Goal: Information Seeking & Learning: Learn about a topic

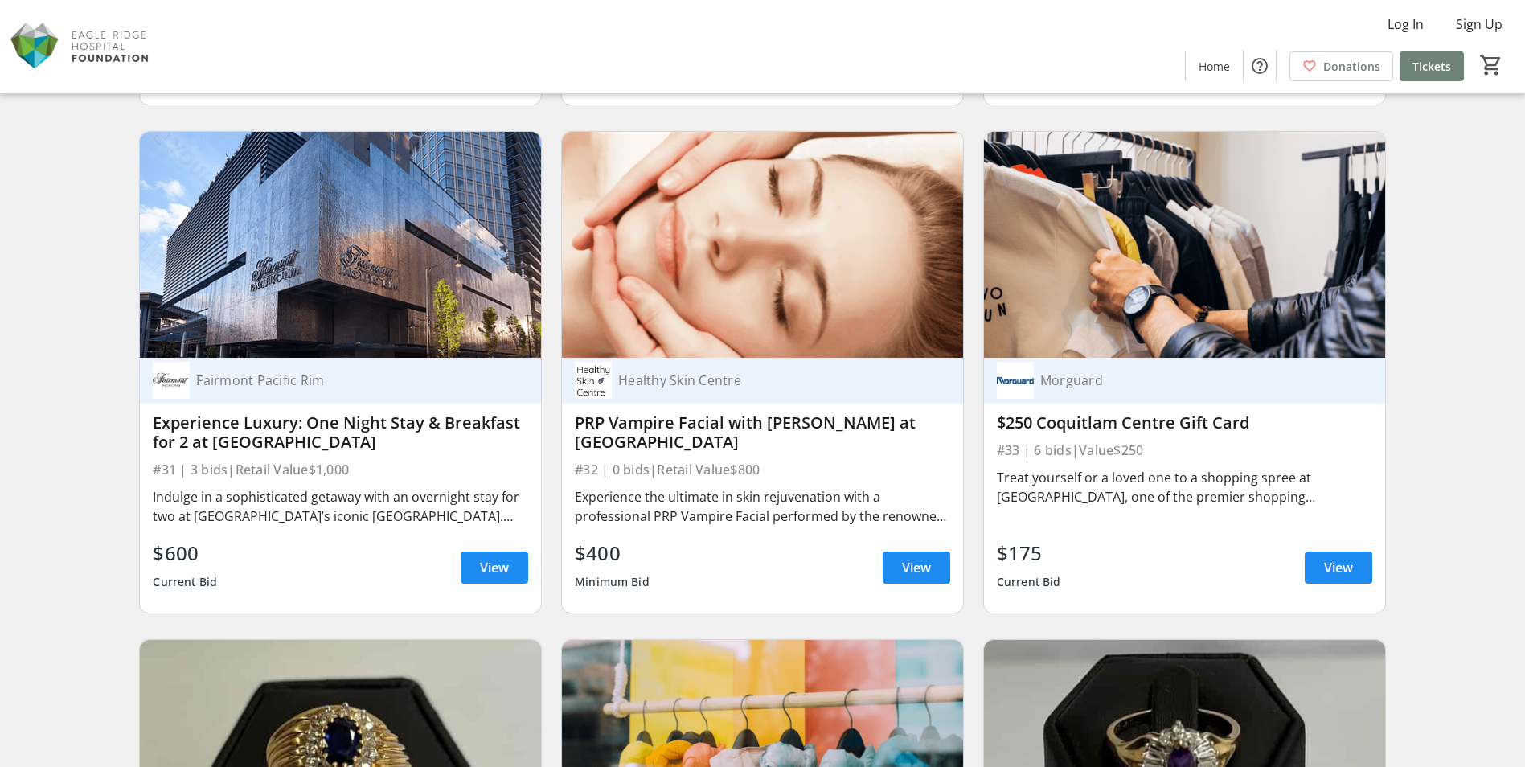
scroll to position [5146, 0]
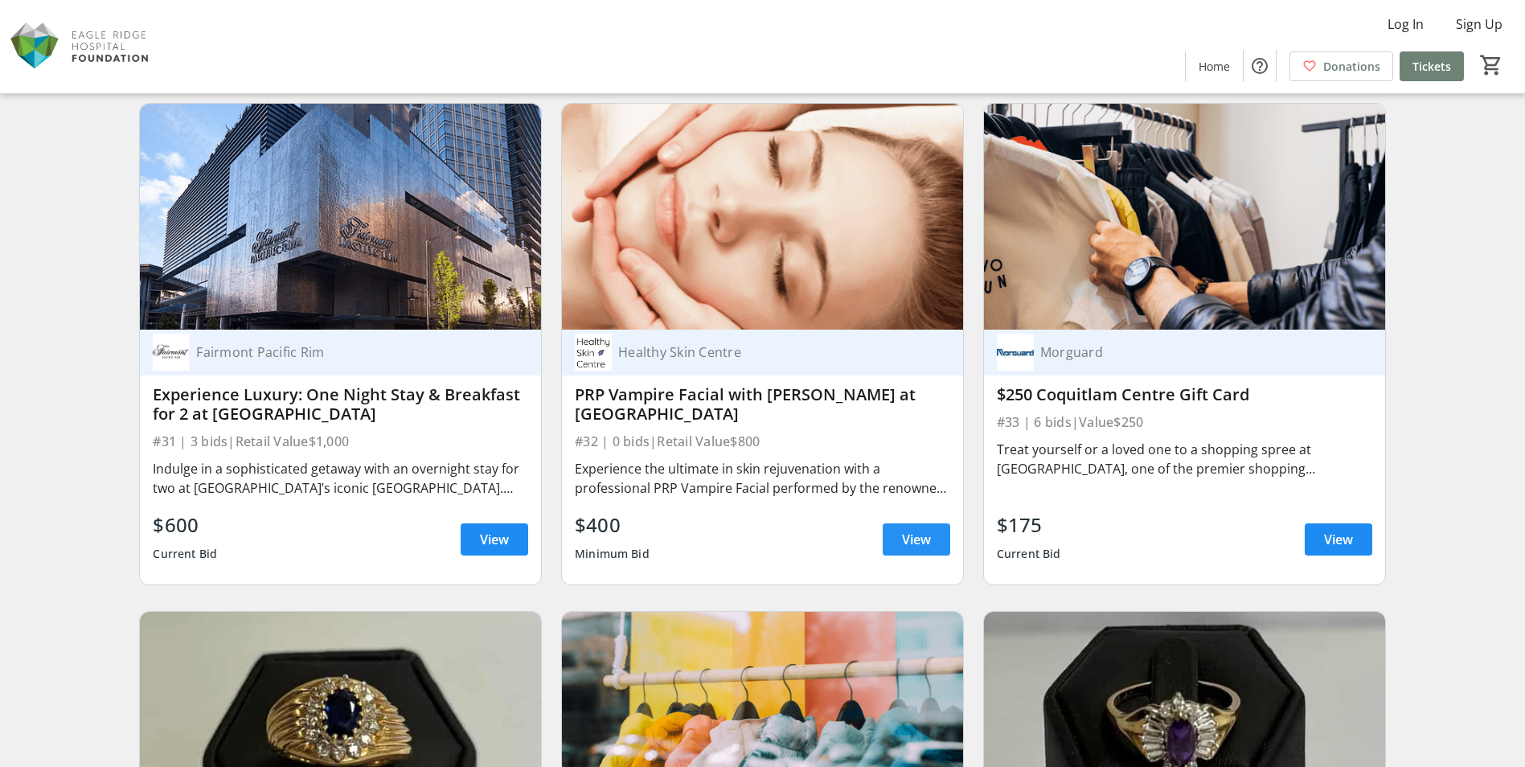
click at [914, 538] on span "View" at bounding box center [916, 539] width 29 height 19
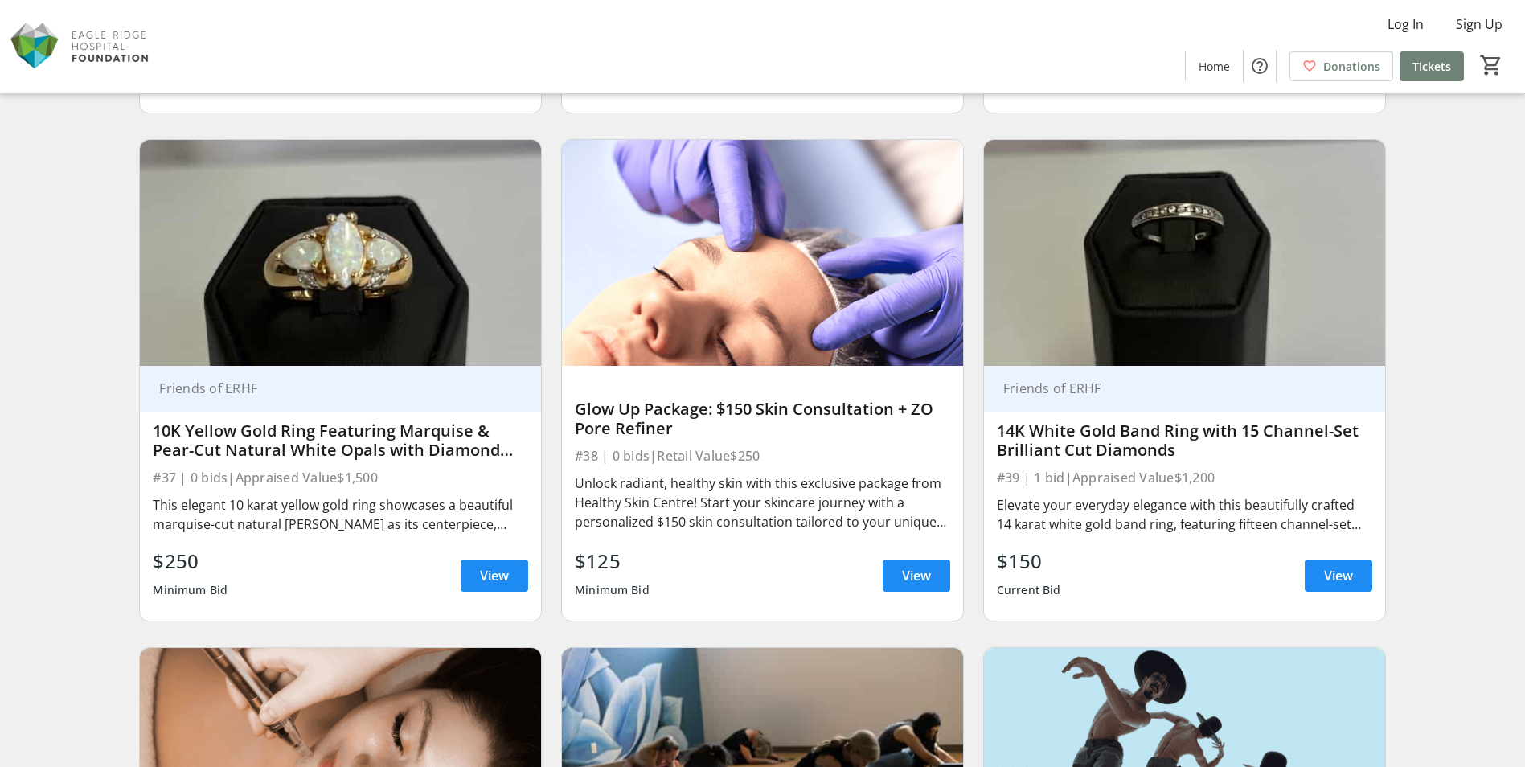
scroll to position [6191, 0]
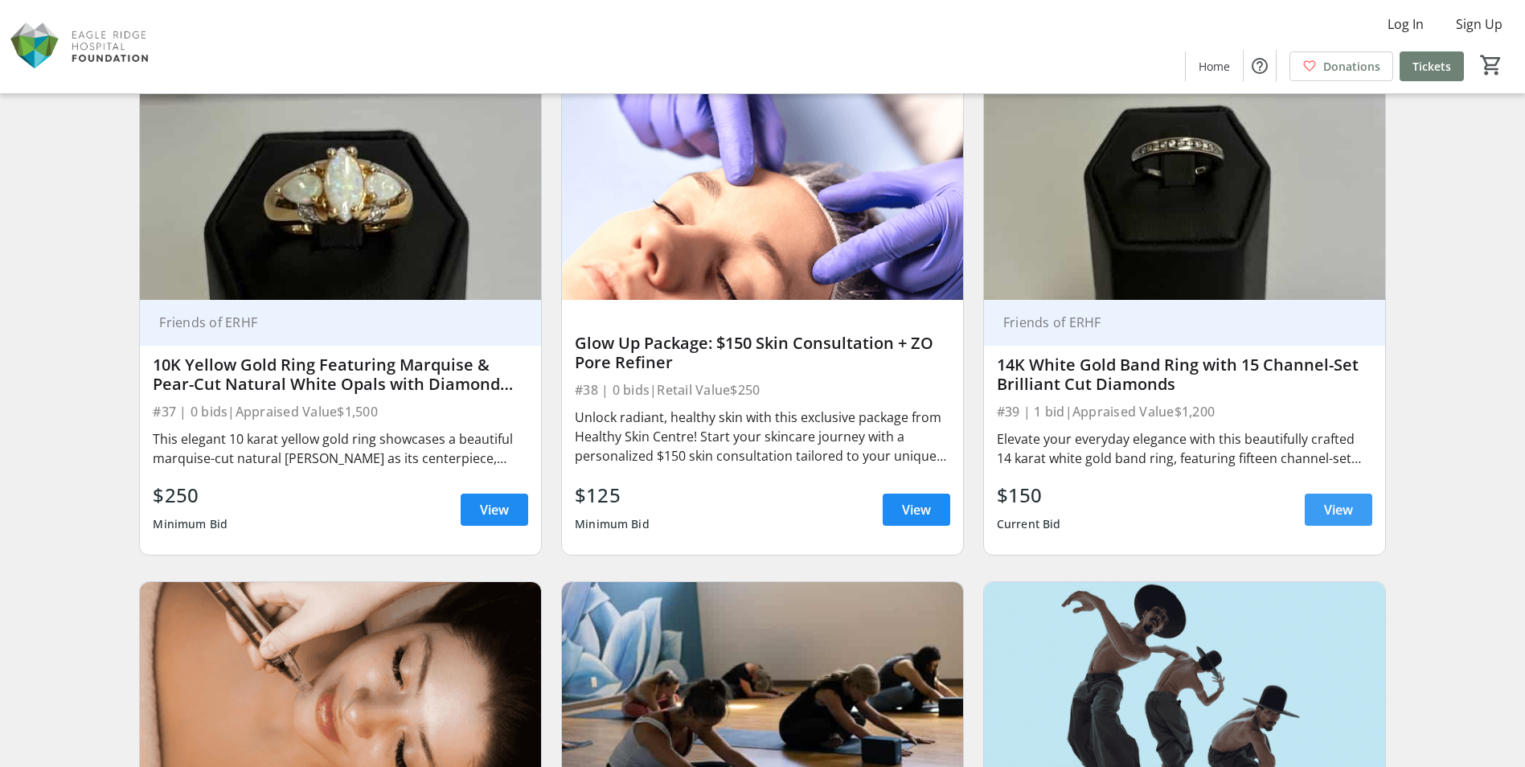
drag, startPoint x: 1334, startPoint y: 503, endPoint x: 1326, endPoint y: 501, distance: 8.4
click at [1335, 504] on span "View" at bounding box center [1338, 509] width 29 height 19
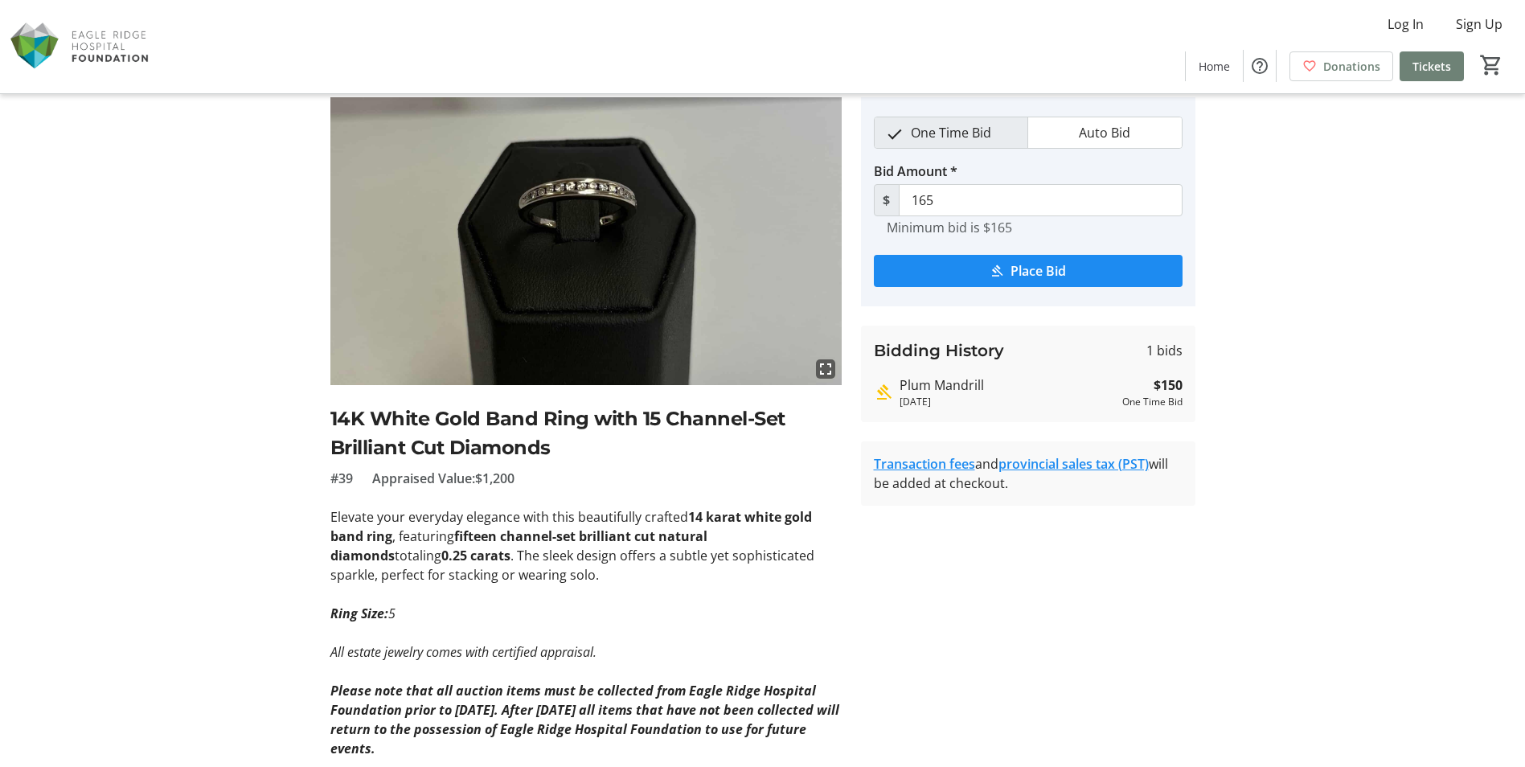
scroll to position [80, 0]
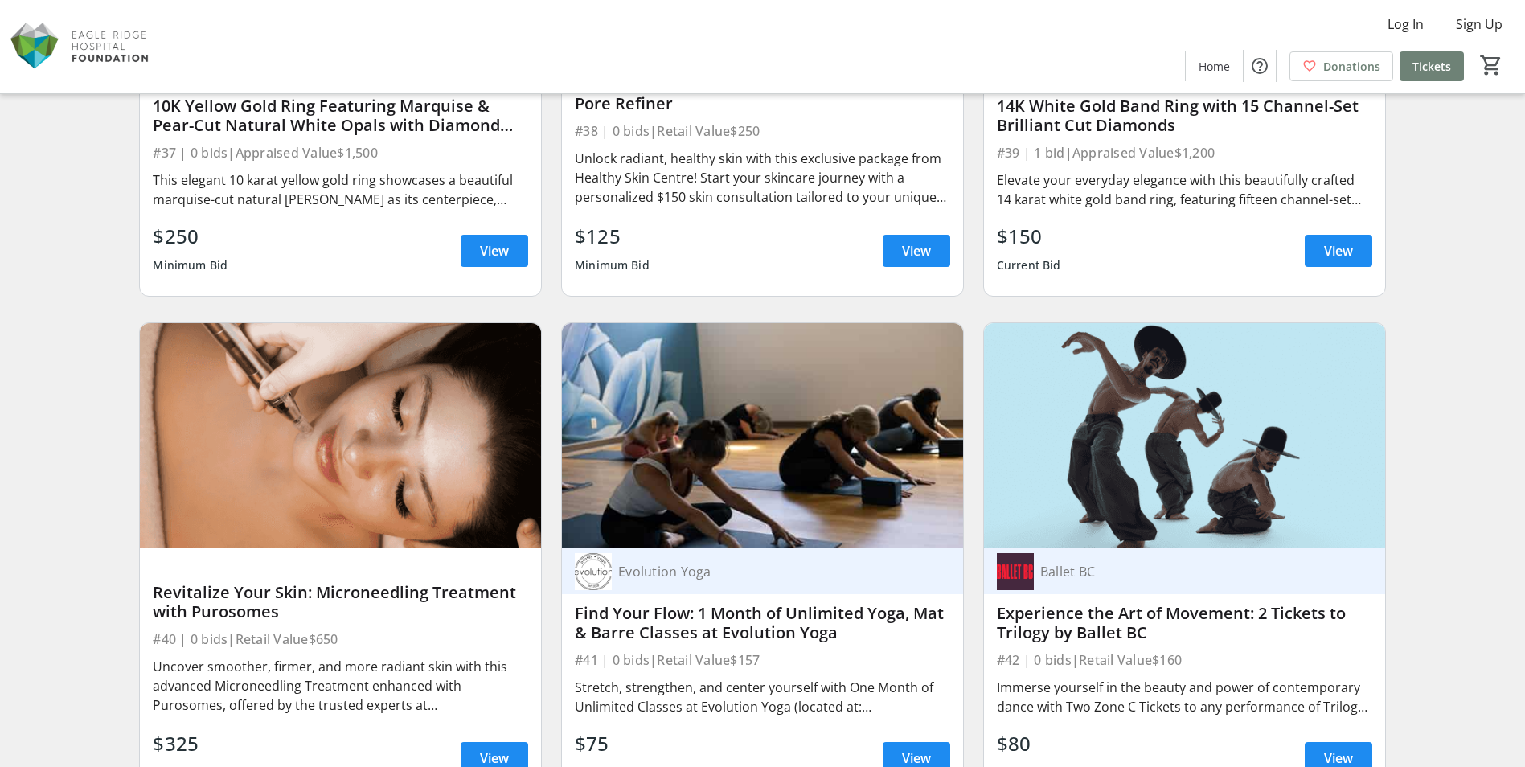
scroll to position [6512, 0]
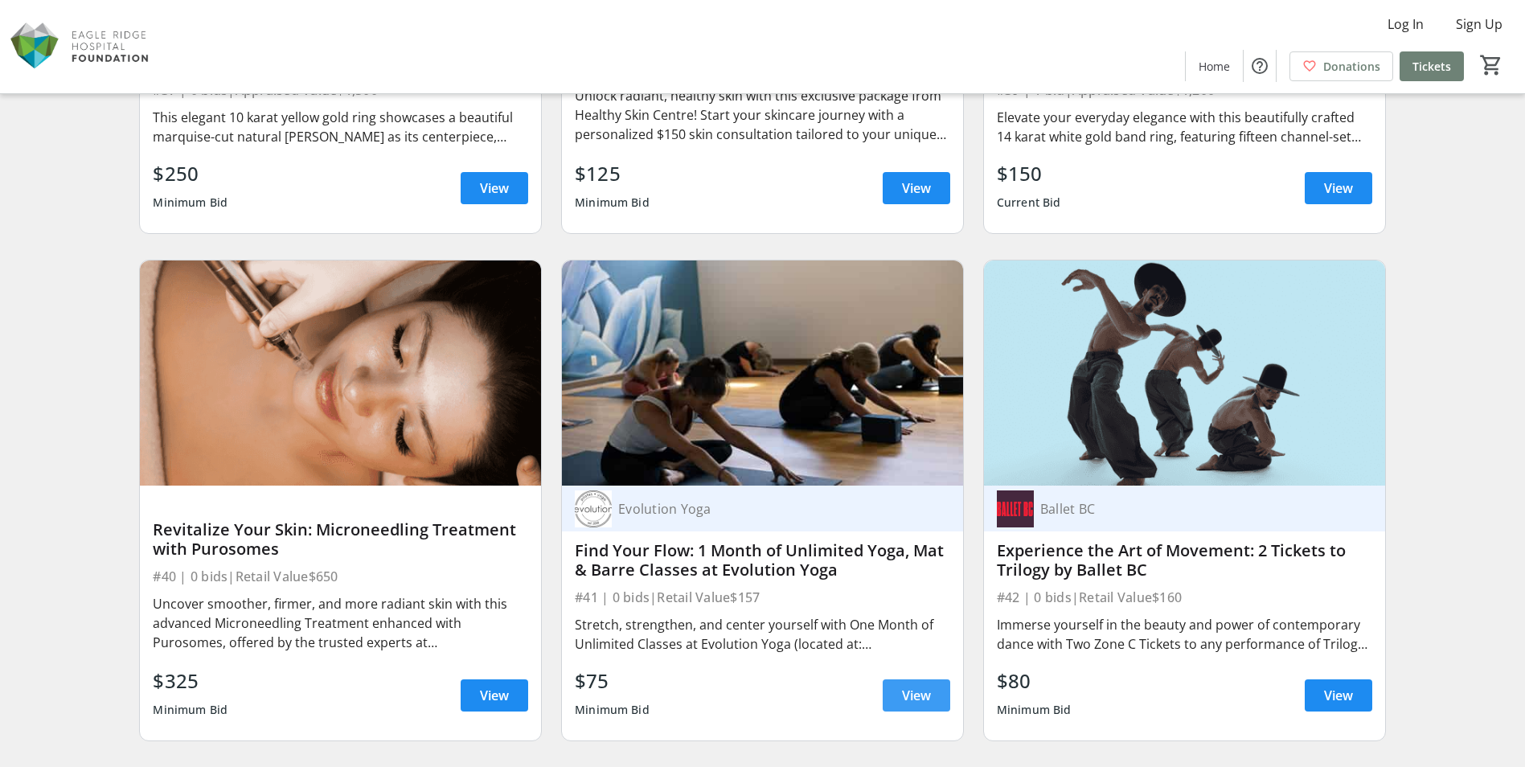
click at [921, 692] on span "View" at bounding box center [916, 695] width 29 height 19
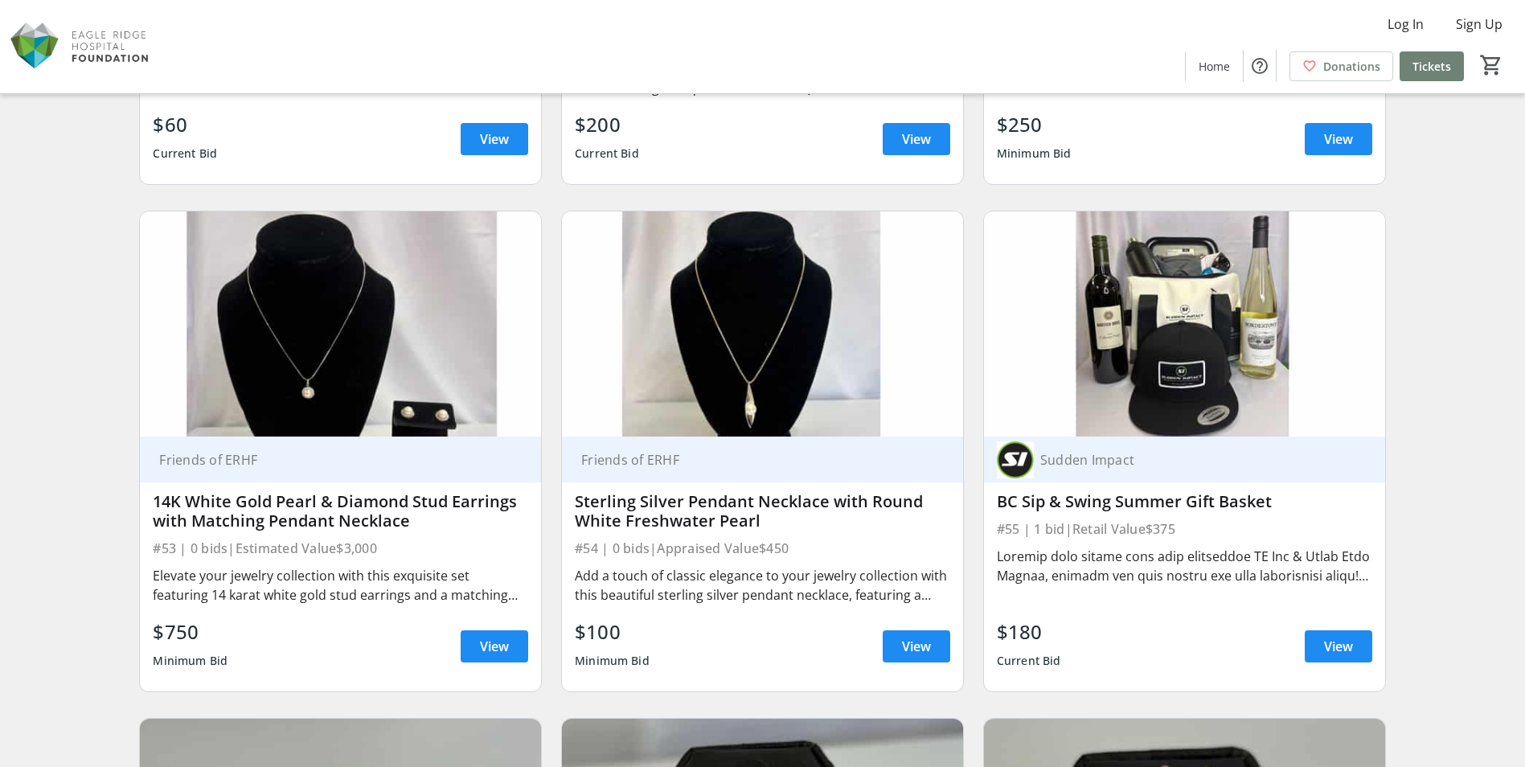
scroll to position [8603, 0]
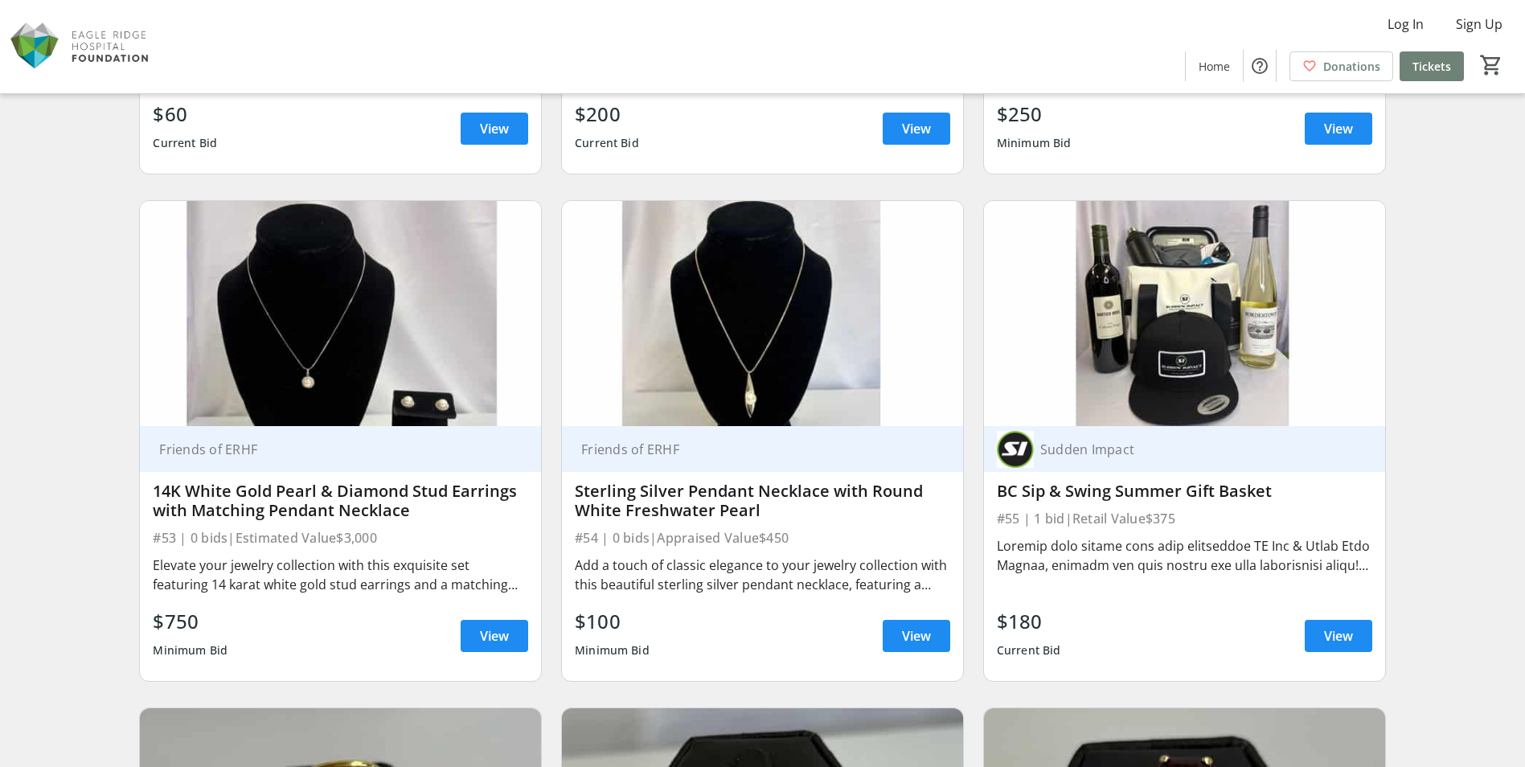
click at [378, 329] on img at bounding box center [340, 314] width 401 height 226
click at [508, 630] on span "View" at bounding box center [494, 635] width 29 height 19
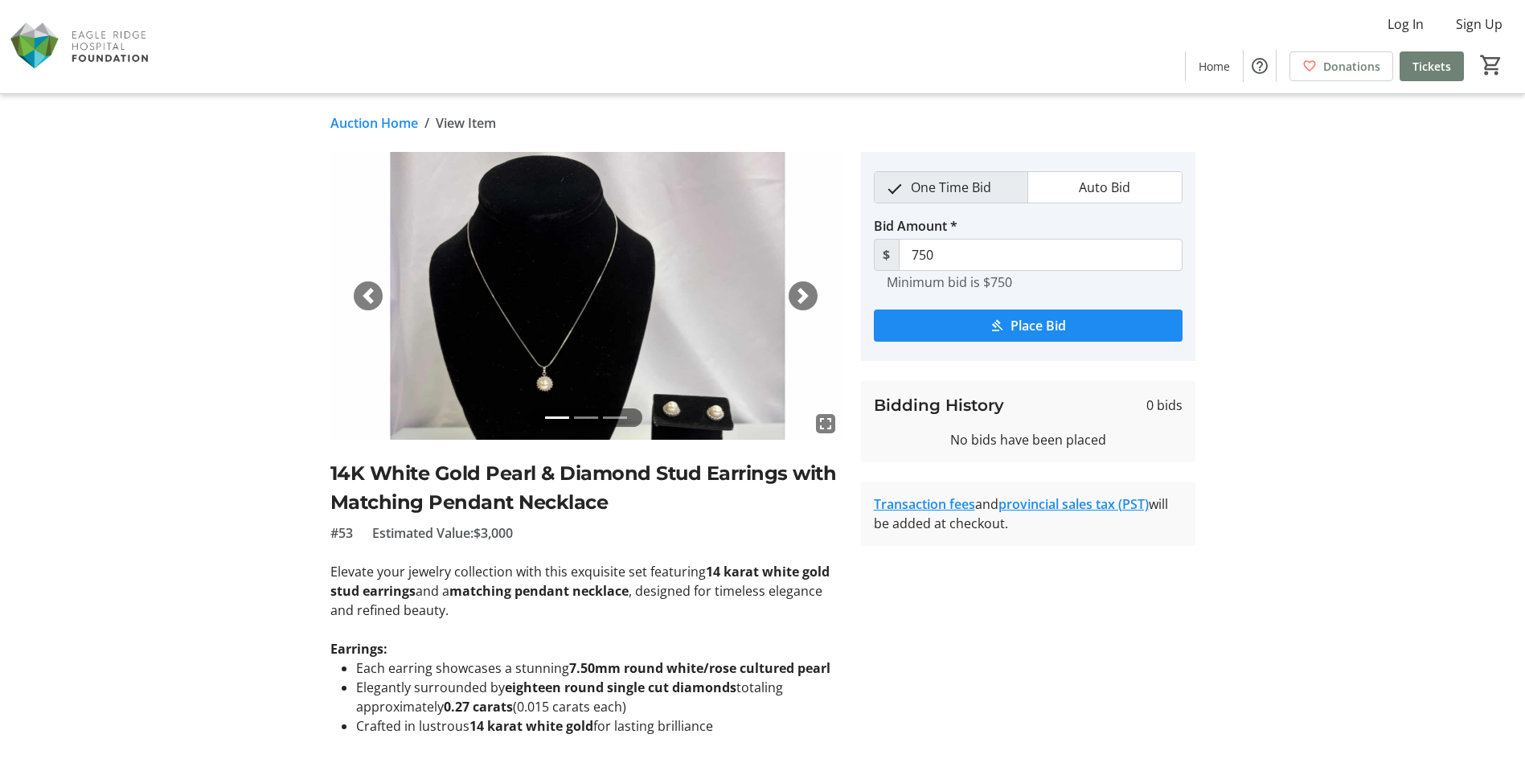
click at [802, 293] on span "button" at bounding box center [803, 296] width 16 height 16
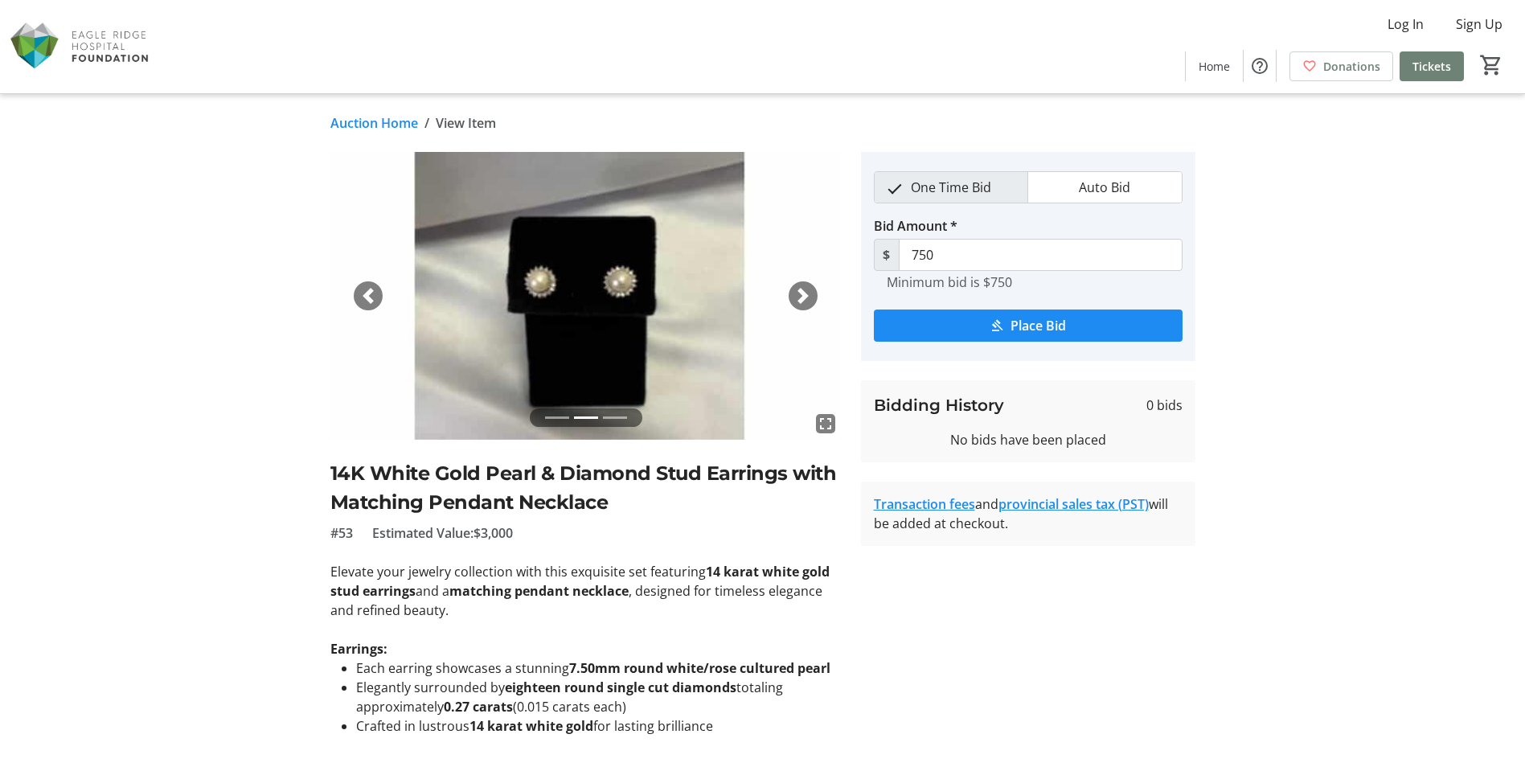
click at [802, 293] on span "button" at bounding box center [803, 296] width 16 height 16
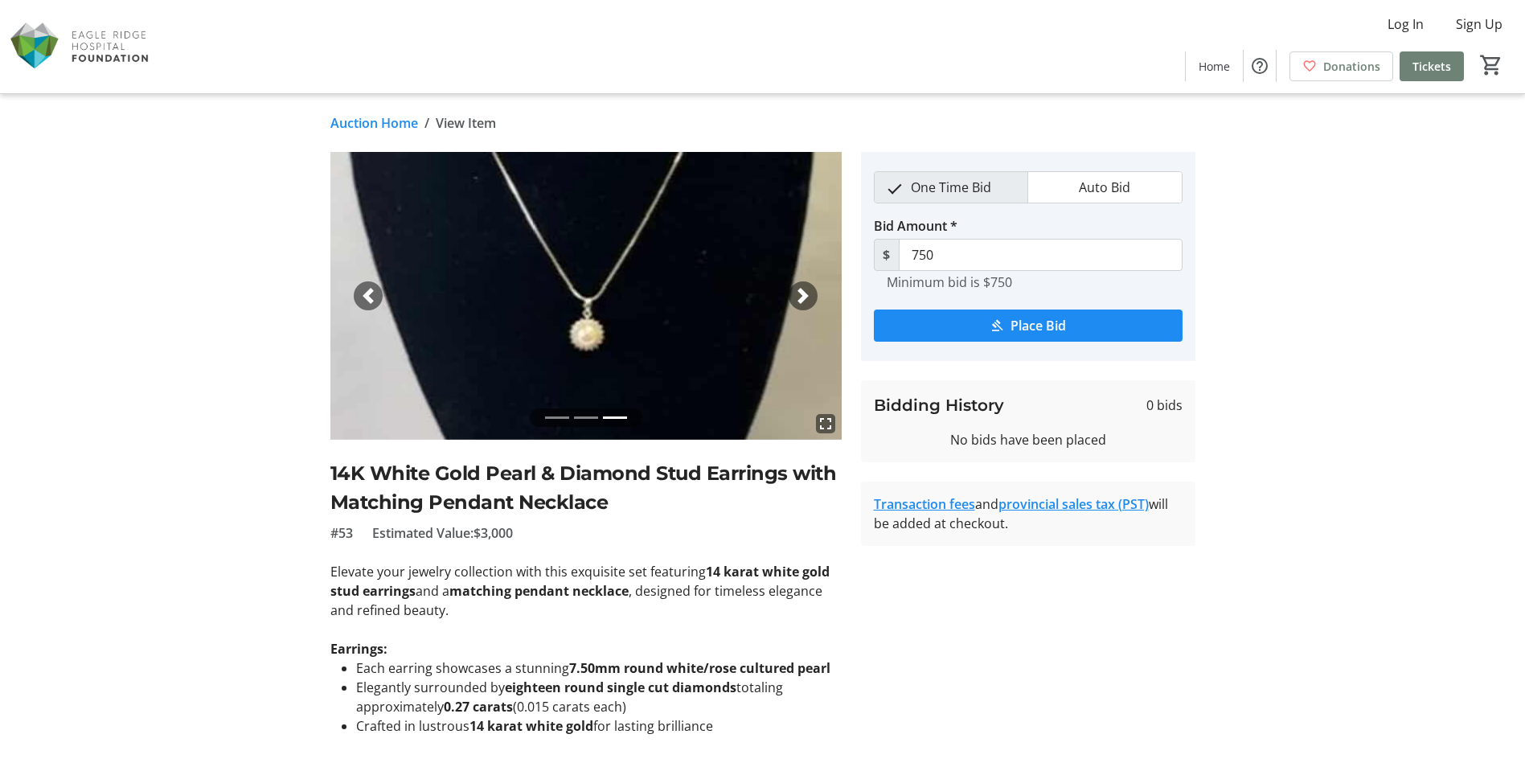
click at [802, 293] on span "button" at bounding box center [803, 296] width 16 height 16
click at [806, 295] on span "button" at bounding box center [803, 296] width 16 height 16
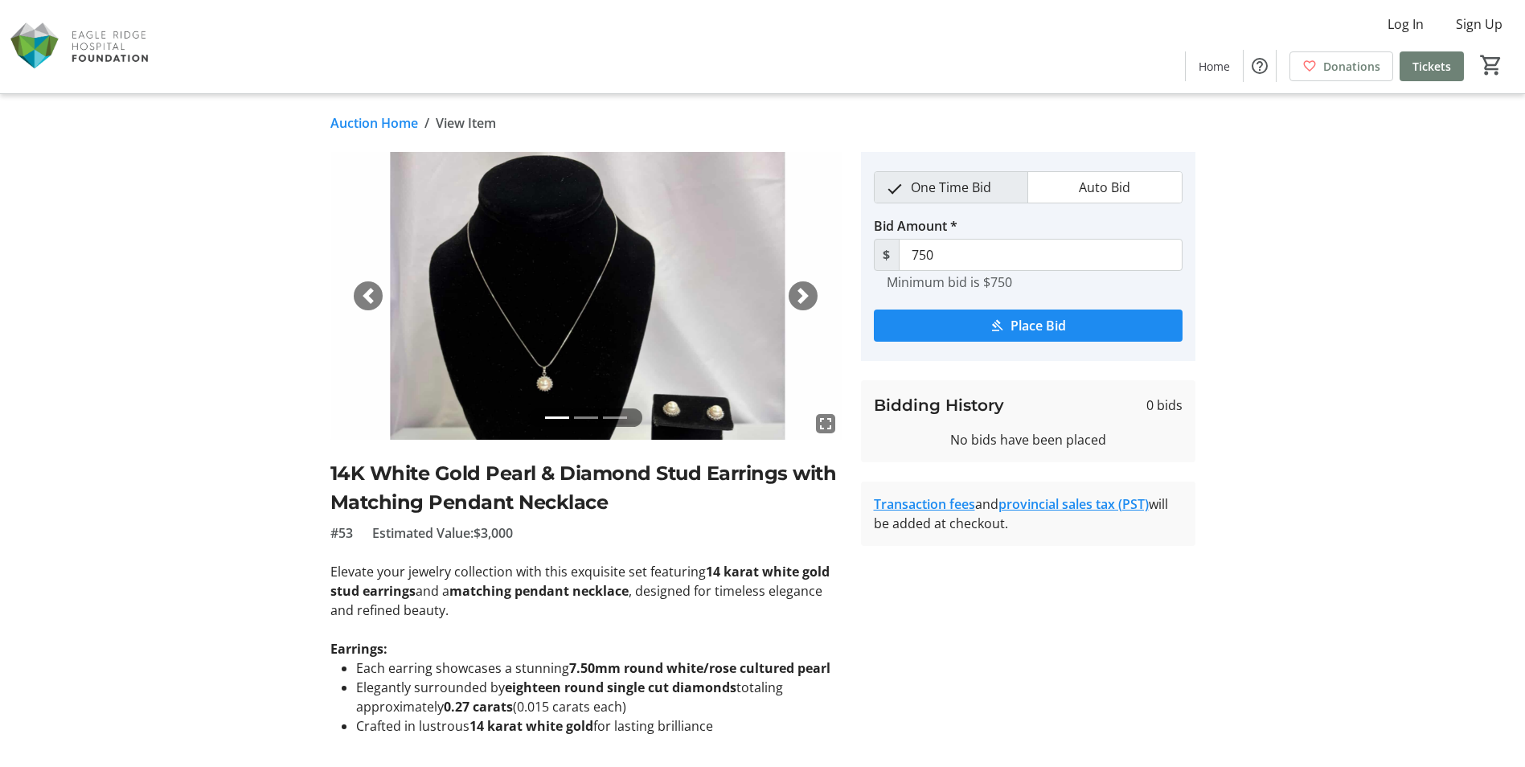
click at [806, 295] on span "button" at bounding box center [803, 296] width 16 height 16
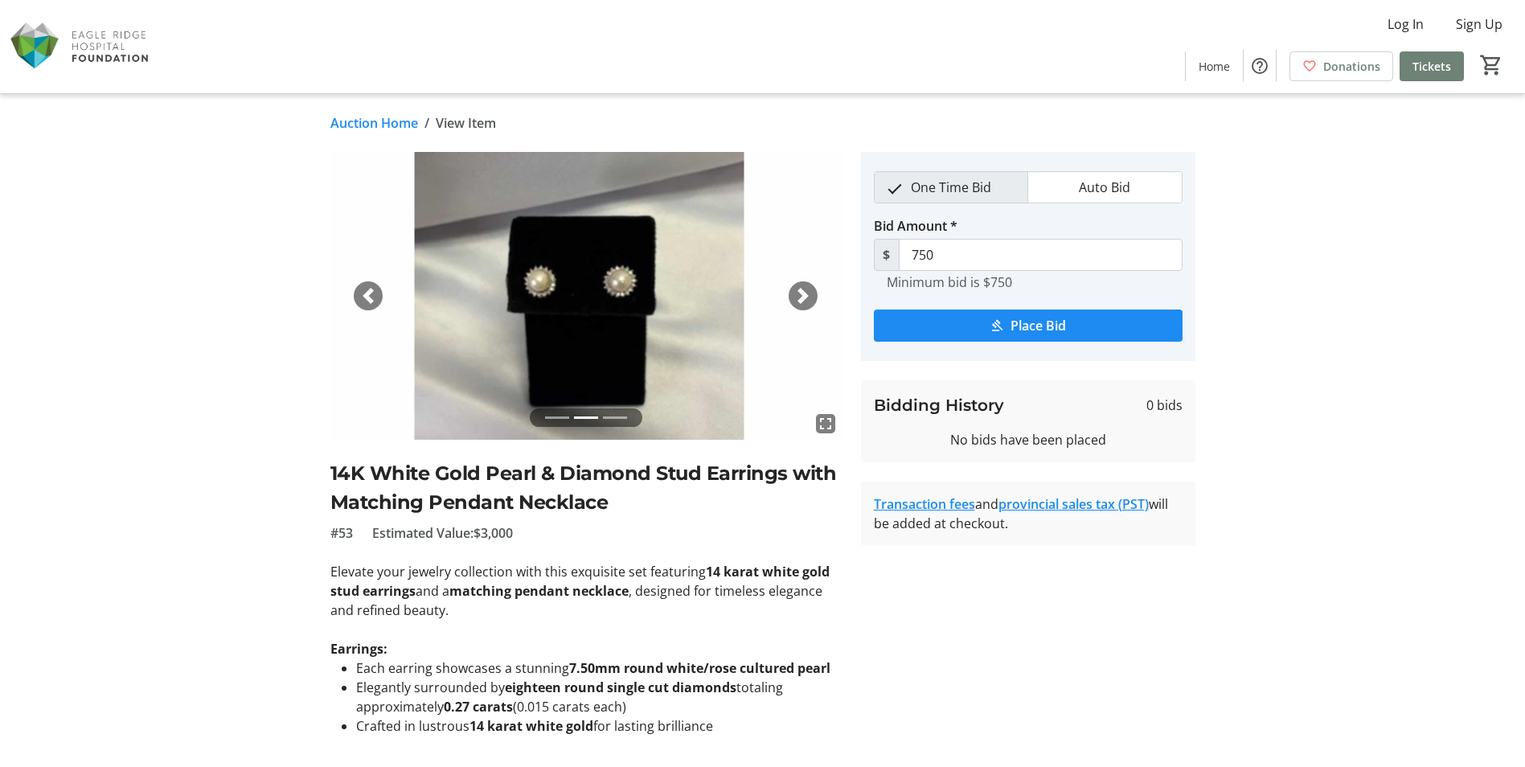
click at [806, 295] on span "button" at bounding box center [803, 296] width 16 height 16
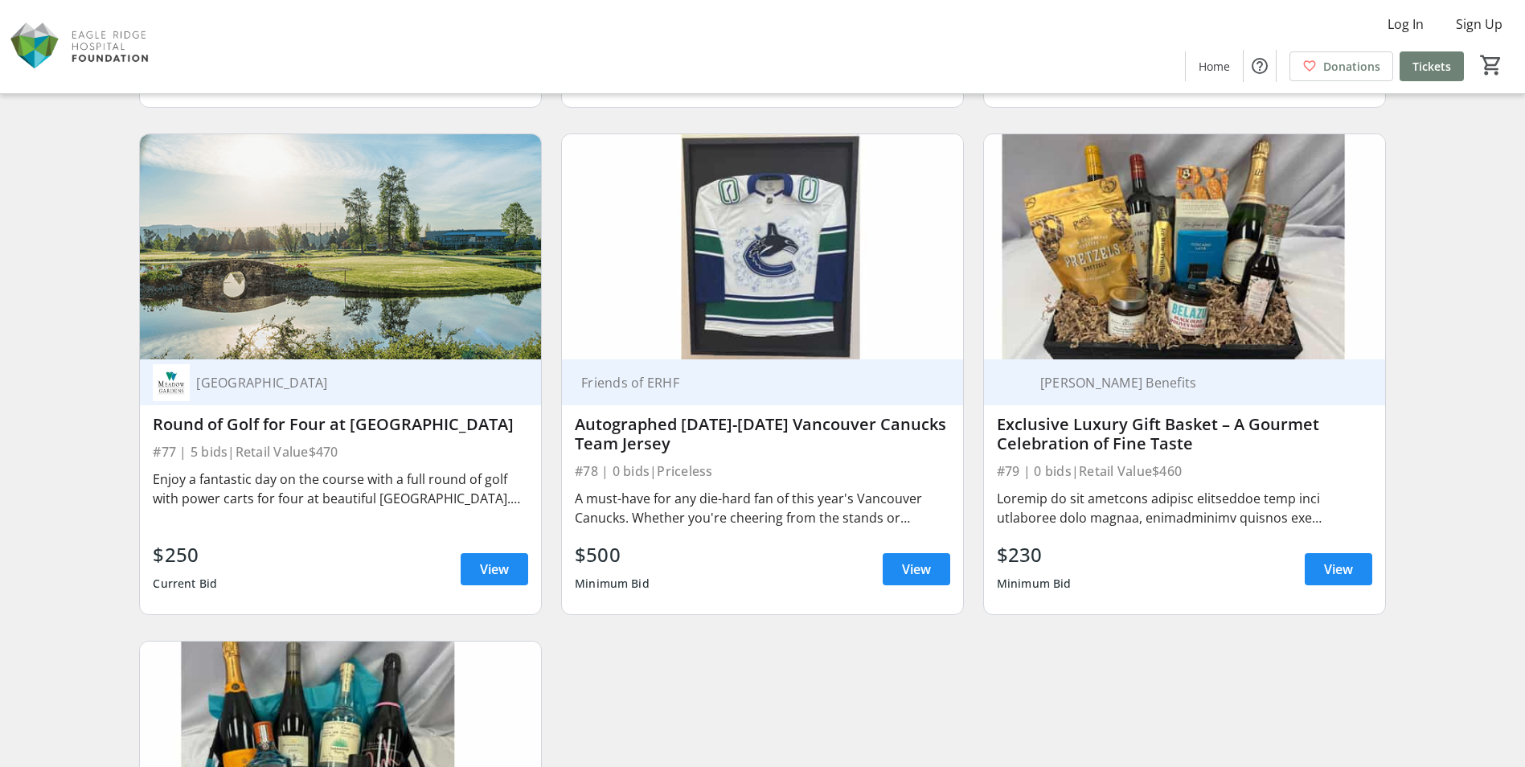
scroll to position [12703, 0]
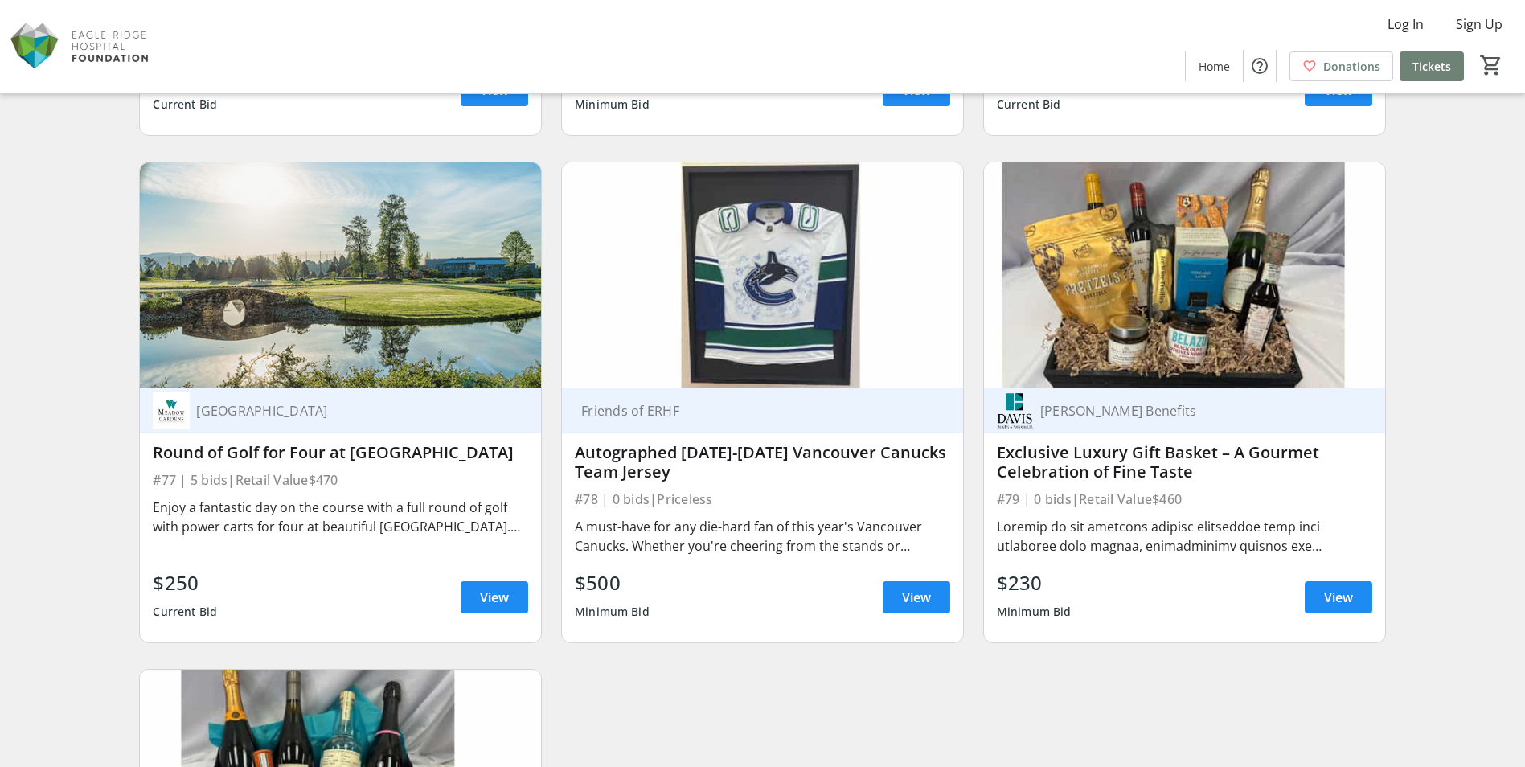
click at [1126, 318] on img at bounding box center [1184, 275] width 401 height 226
click at [1116, 275] on img at bounding box center [1184, 275] width 401 height 226
click at [1104, 405] on div "[PERSON_NAME] Benefits" at bounding box center [1193, 411] width 319 height 16
click at [1343, 590] on span "View" at bounding box center [1338, 597] width 29 height 19
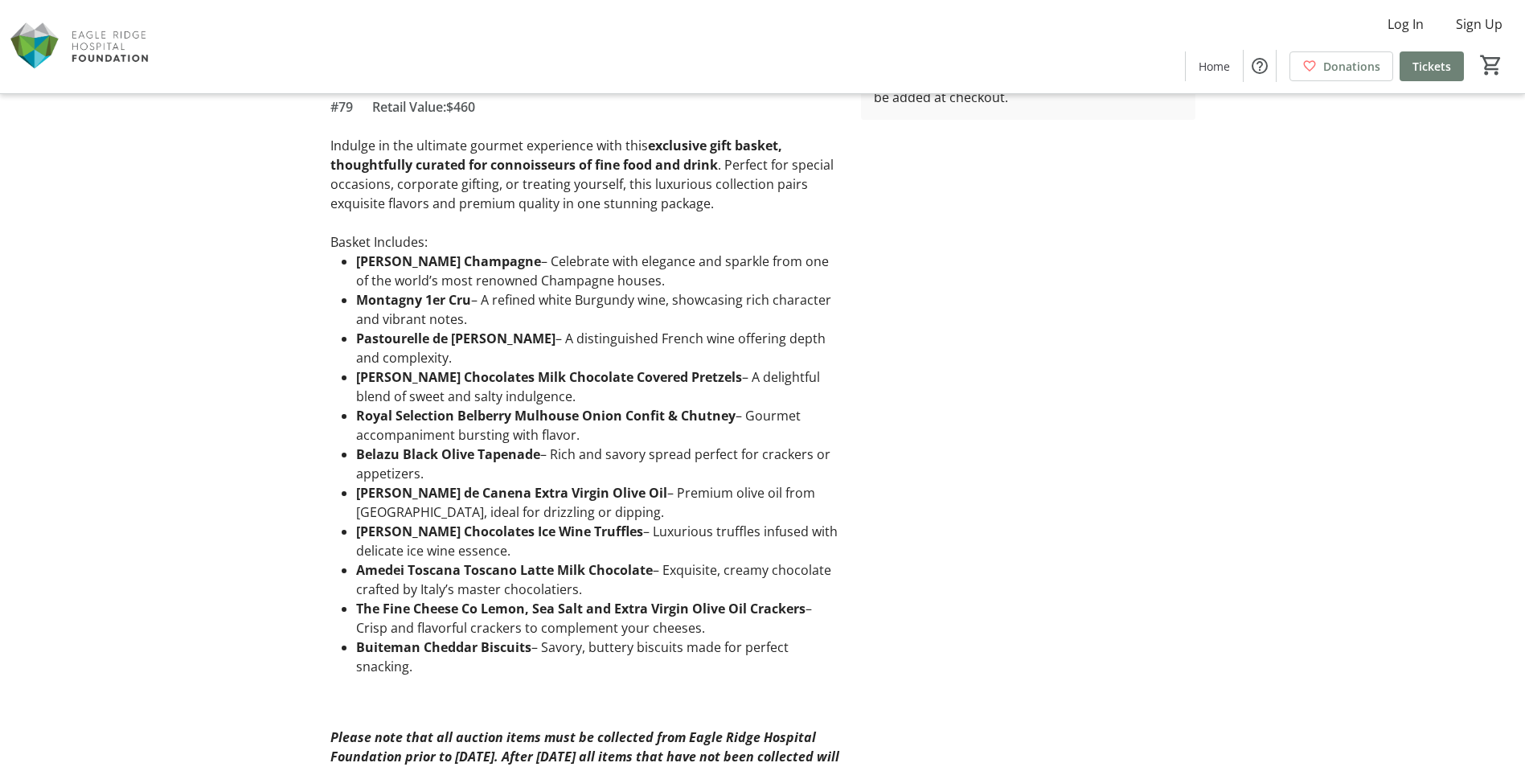
scroll to position [203, 0]
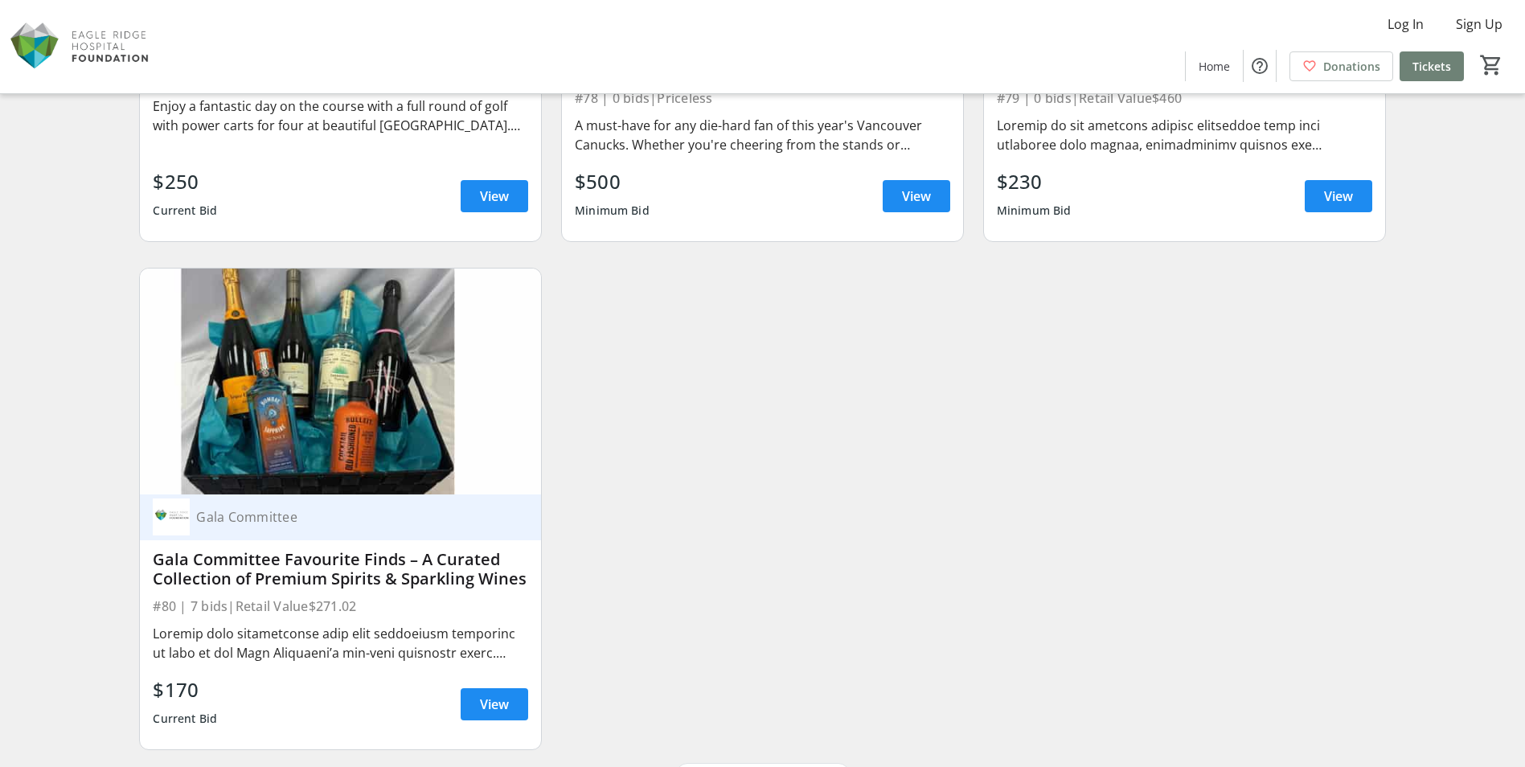
scroll to position [13105, 0]
click at [507, 699] on span "View" at bounding box center [494, 703] width 29 height 19
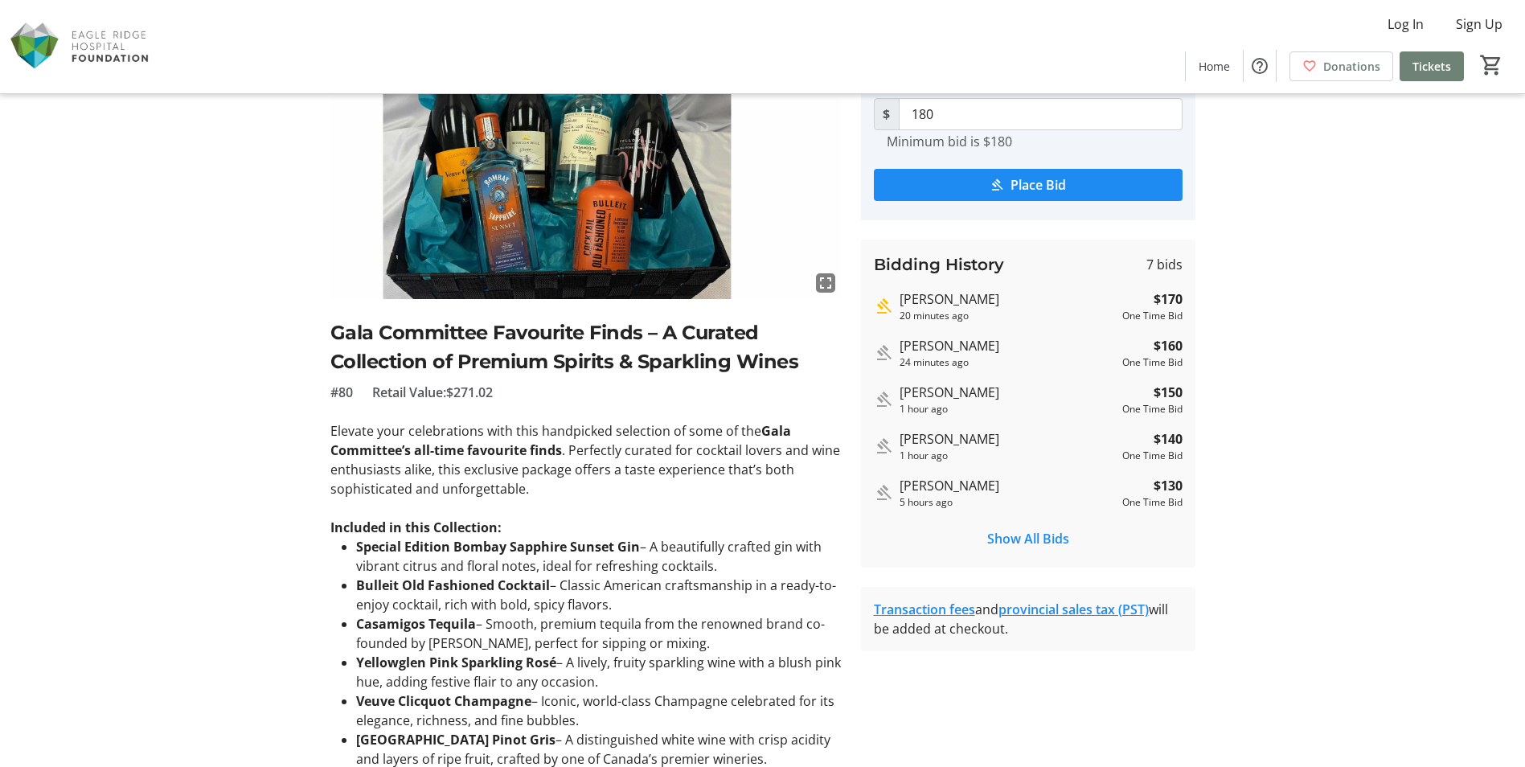
scroll to position [161, 0]
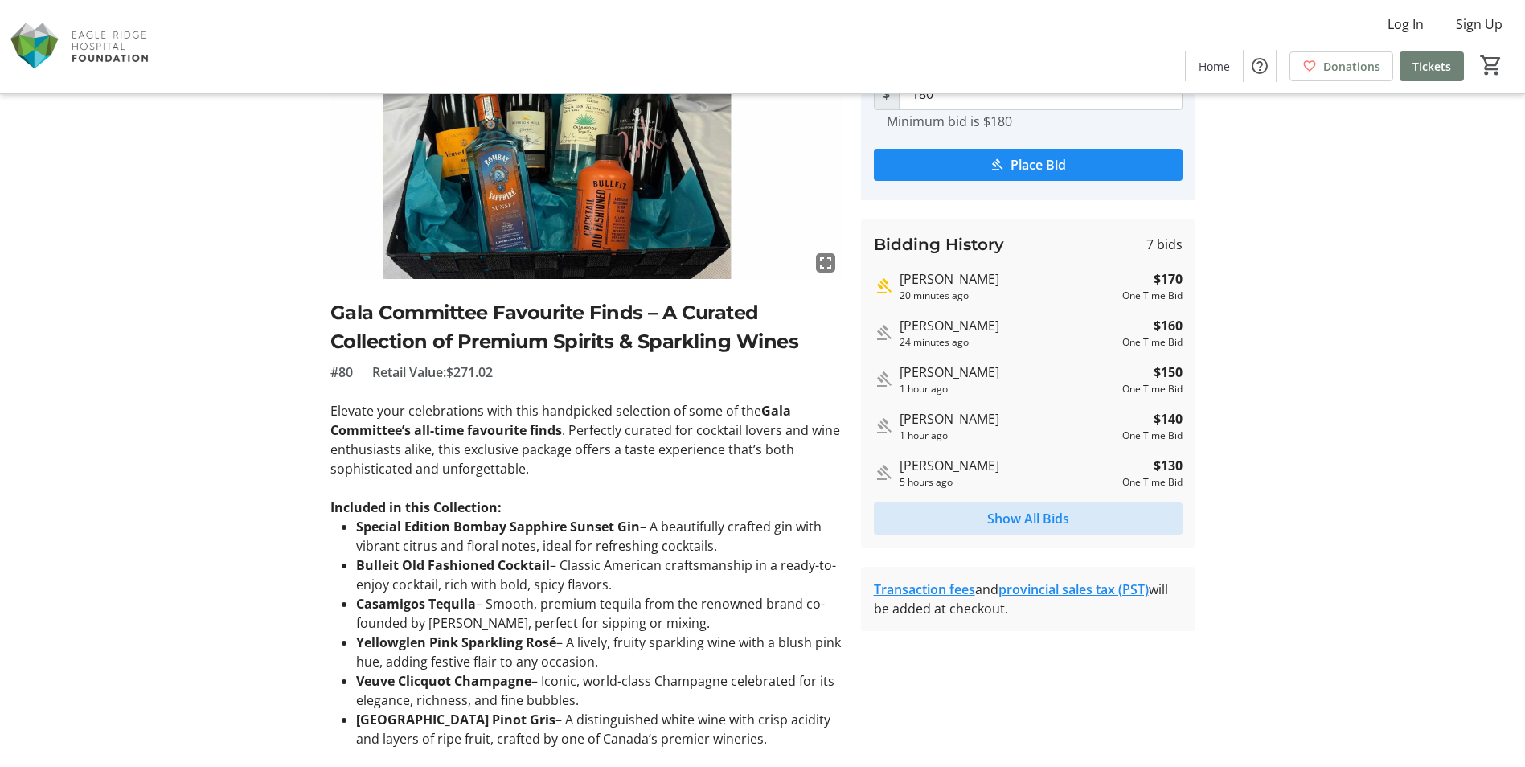
click at [1044, 524] on span "Show All Bids" at bounding box center [1028, 518] width 82 height 19
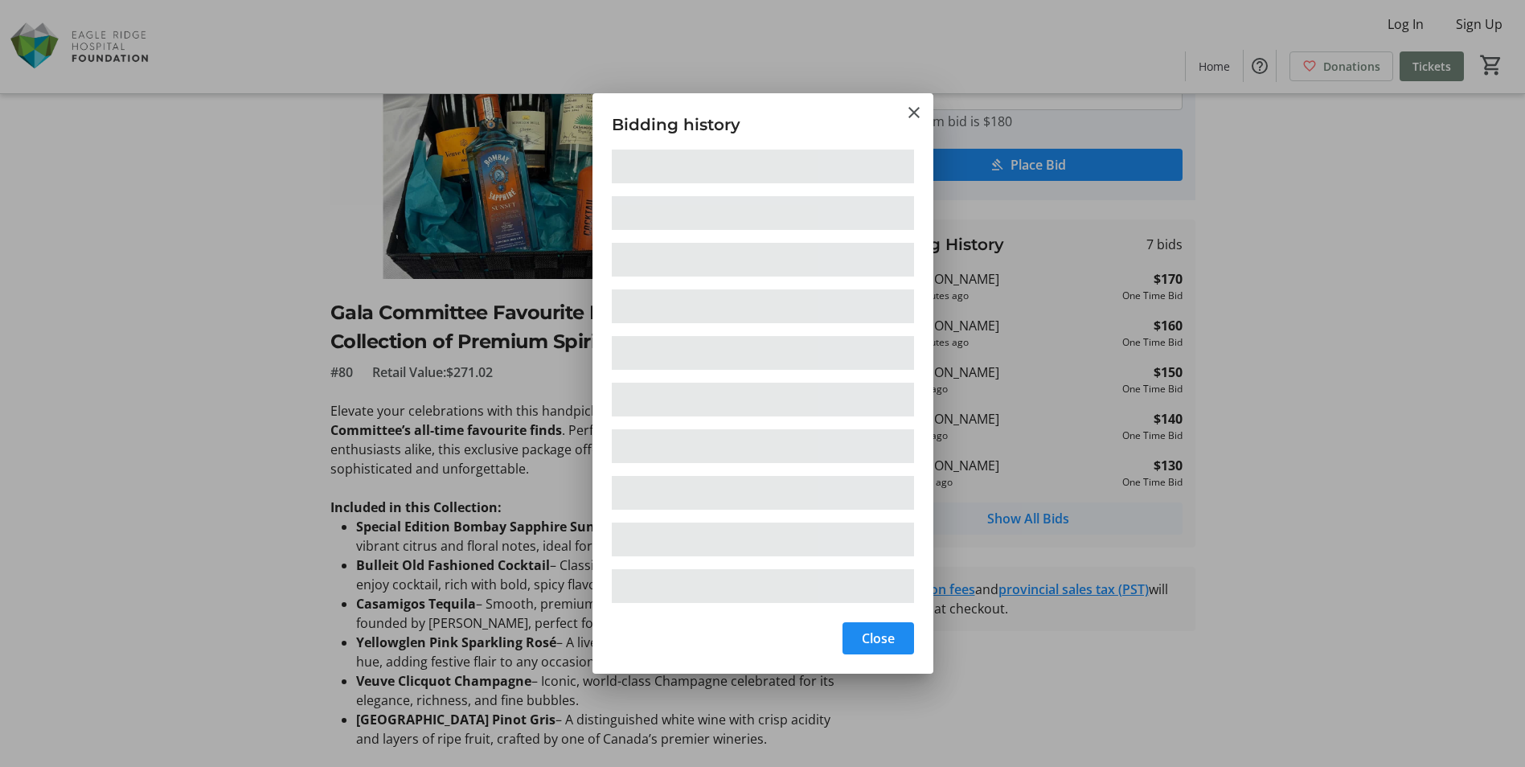
scroll to position [0, 0]
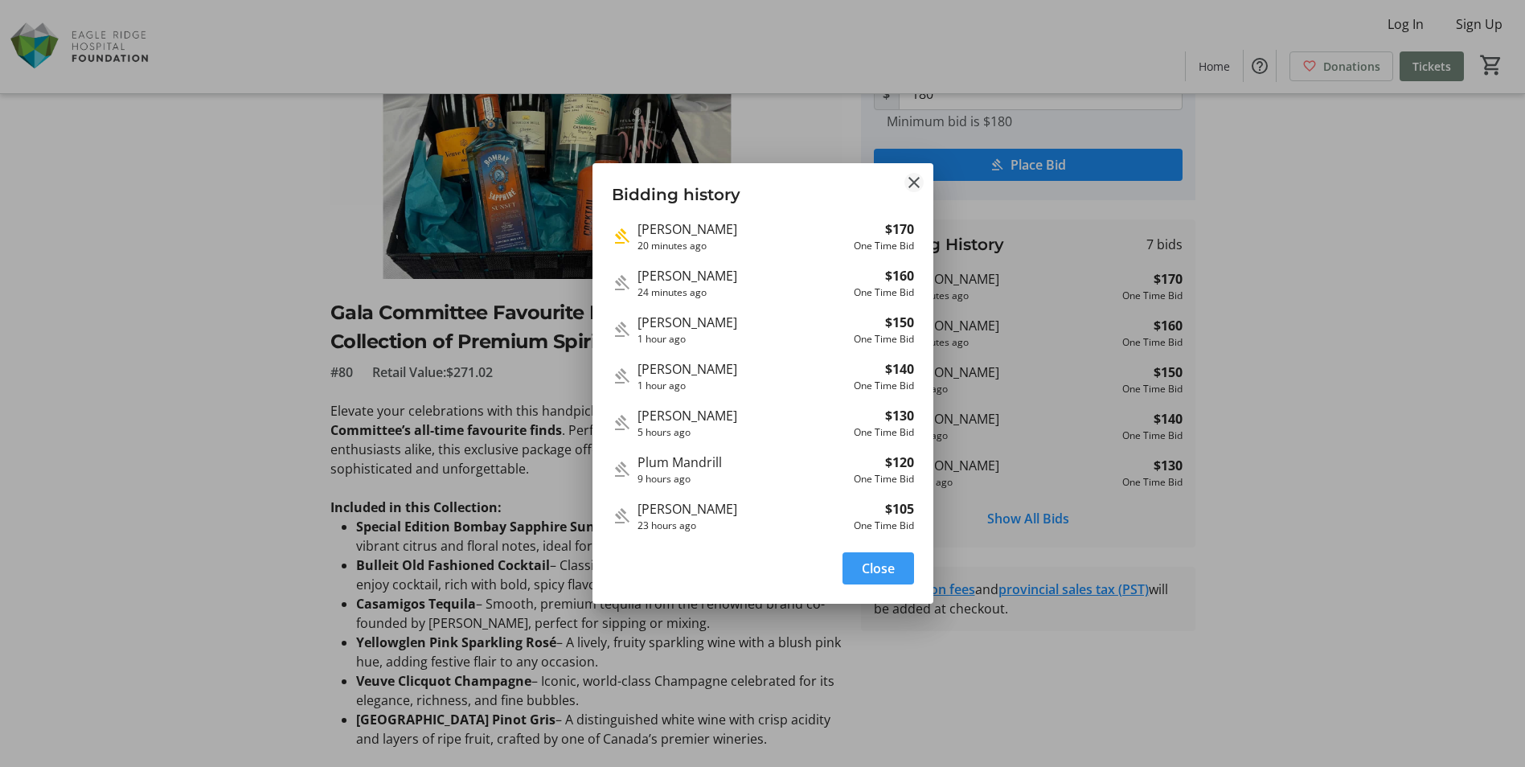
click at [914, 178] on mat-icon "Close" at bounding box center [913, 182] width 19 height 19
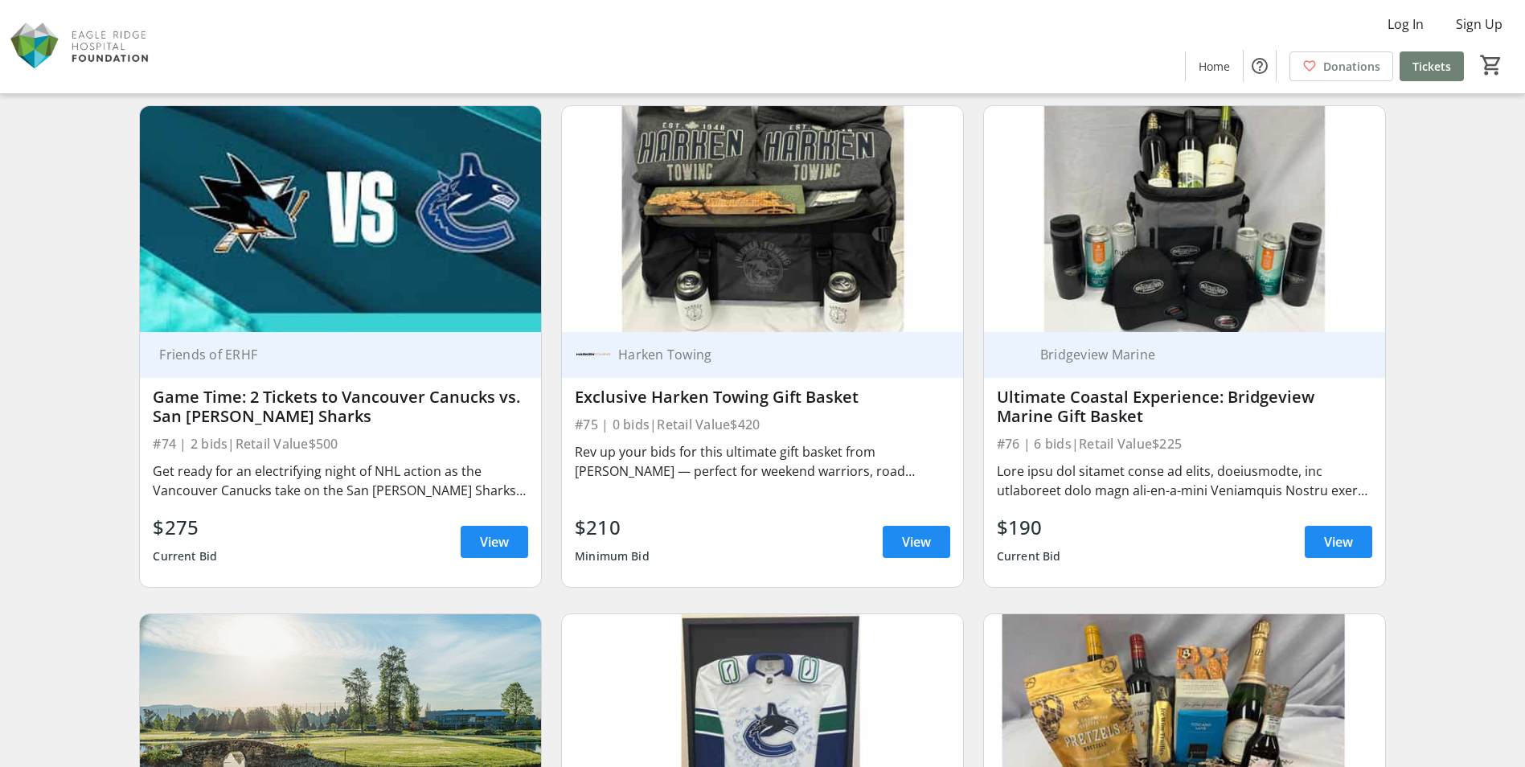
scroll to position [12171, 0]
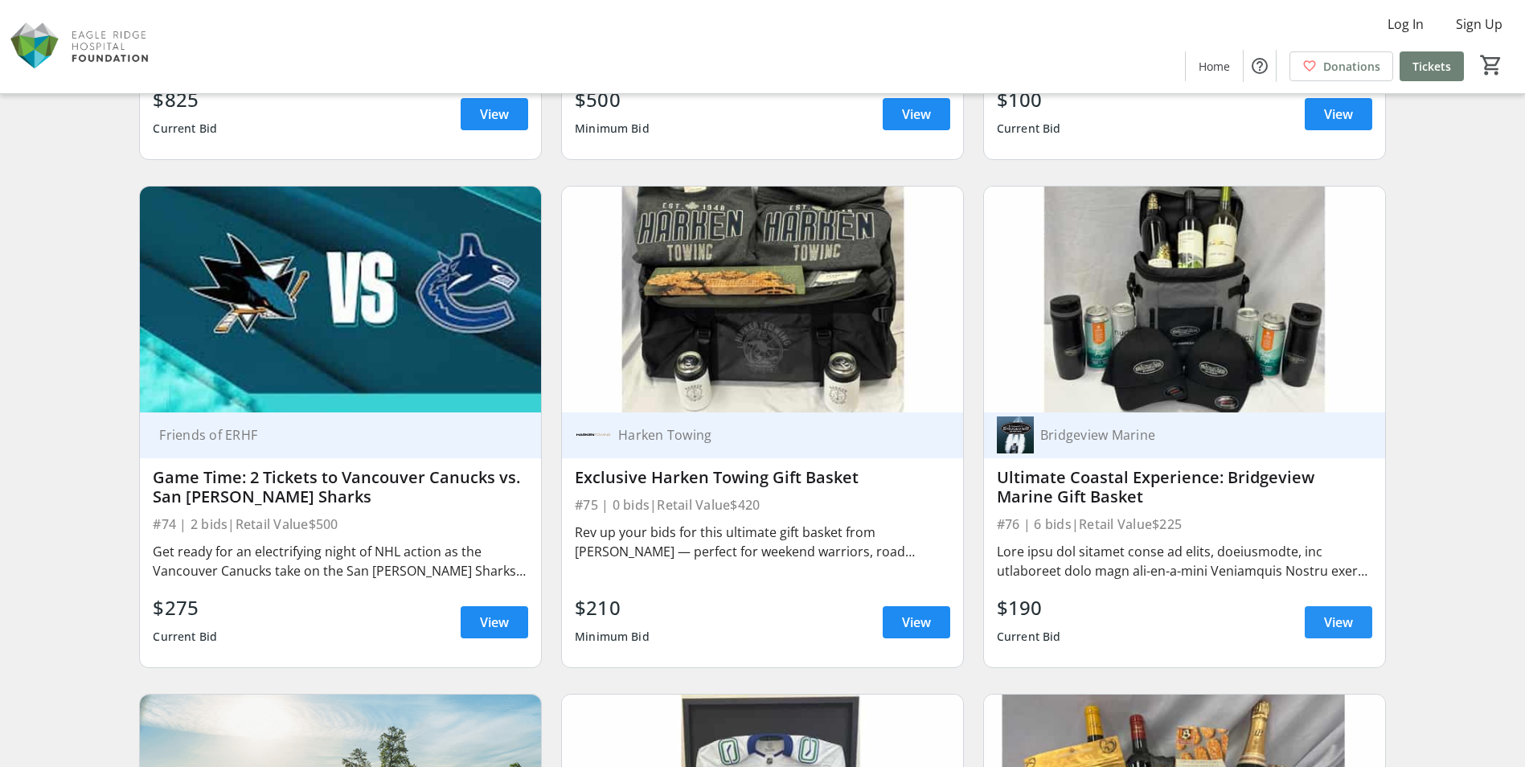
click at [1336, 619] on span "View" at bounding box center [1338, 622] width 29 height 19
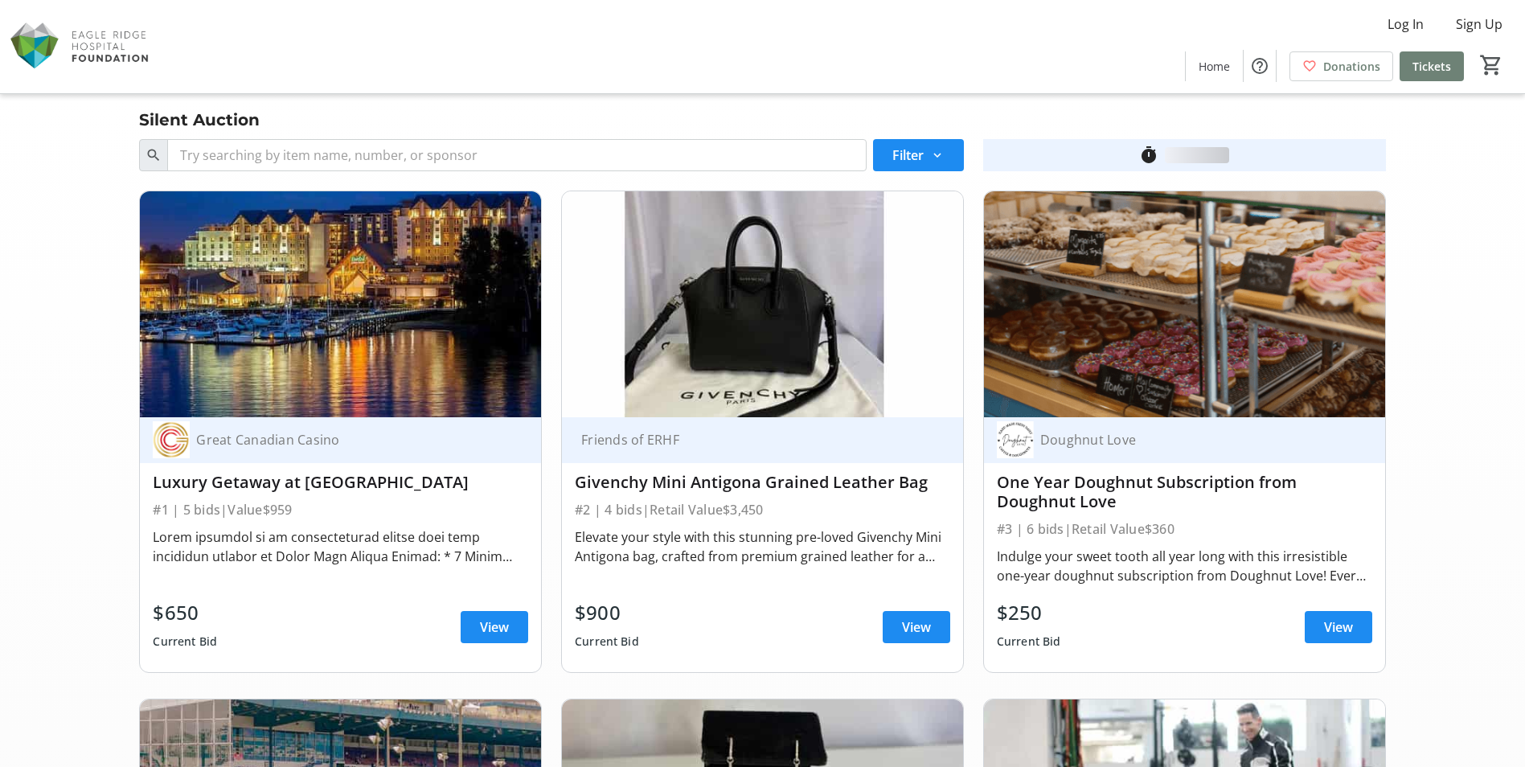
scroll to position [12171, 0]
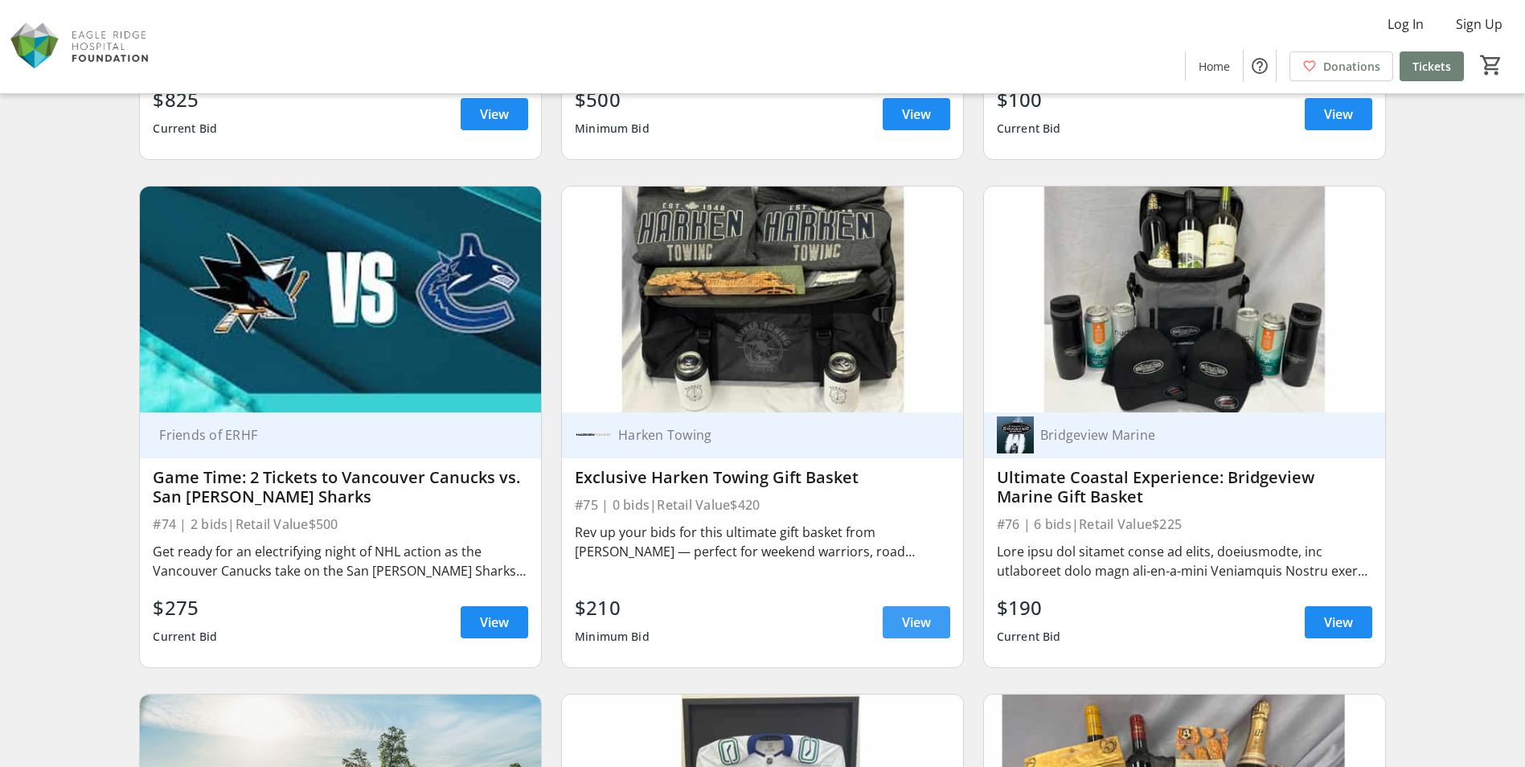
click at [927, 622] on span "View" at bounding box center [916, 622] width 29 height 19
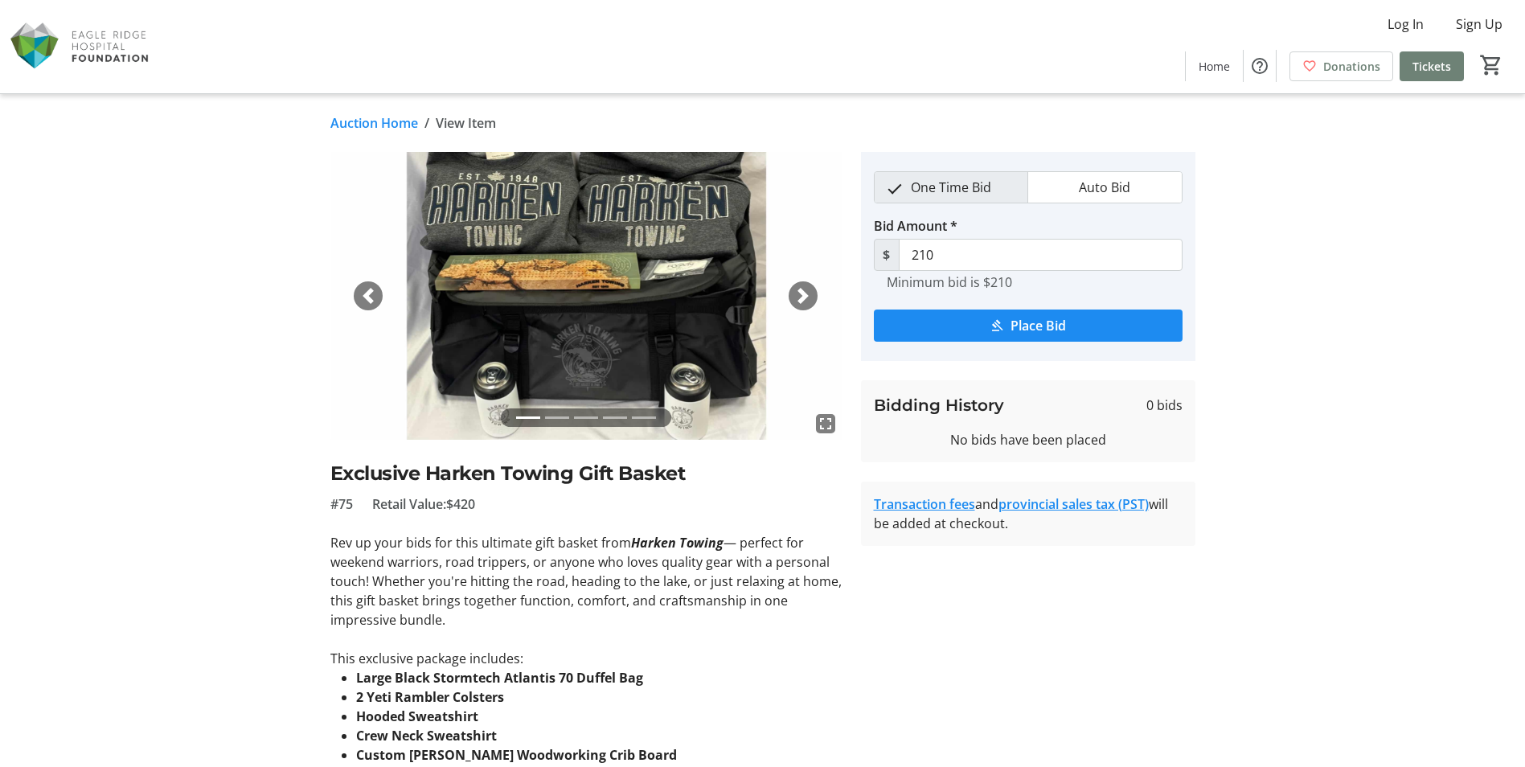
scroll to position [80, 0]
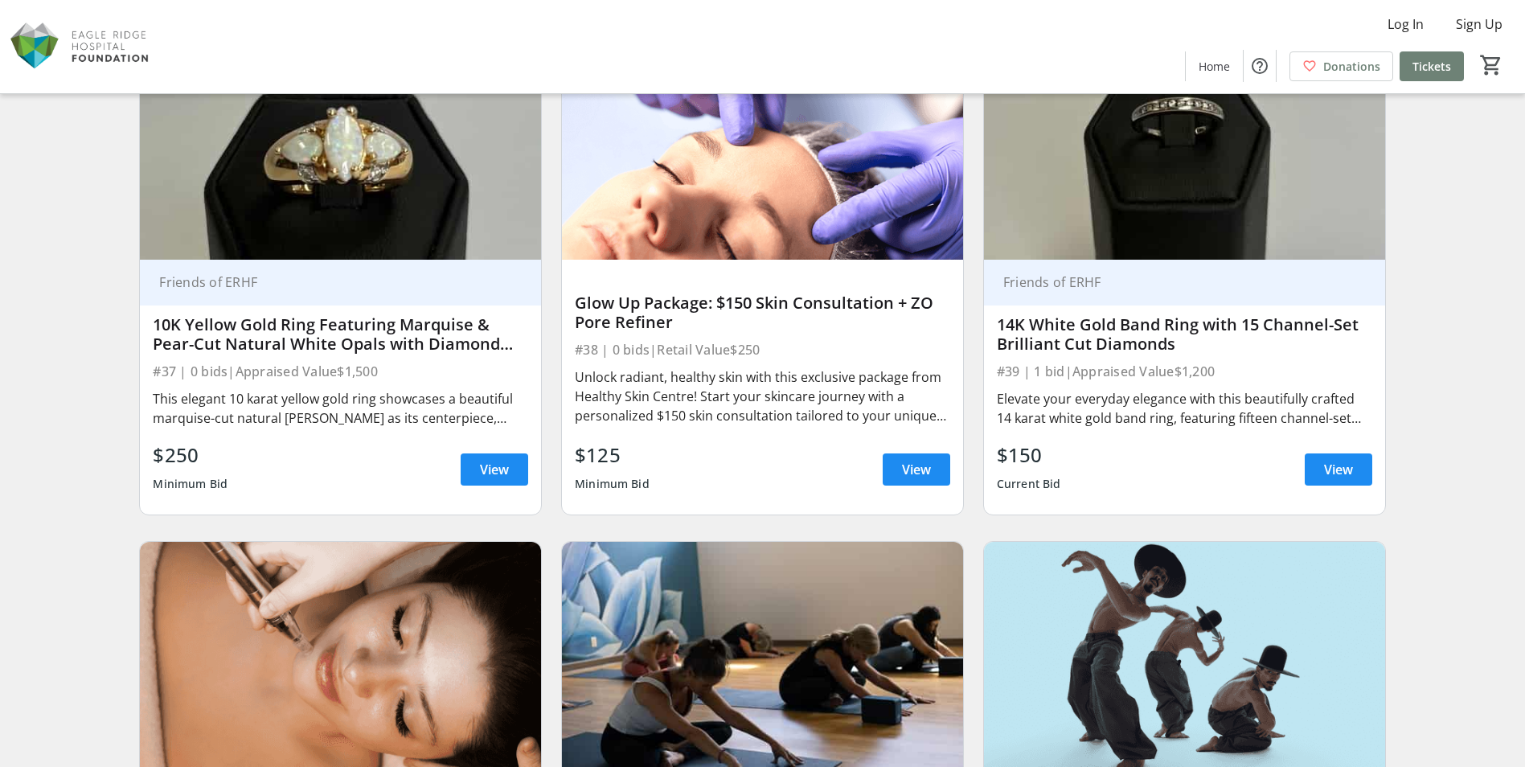
scroll to position [6221, 0]
